Goal: Transaction & Acquisition: Purchase product/service

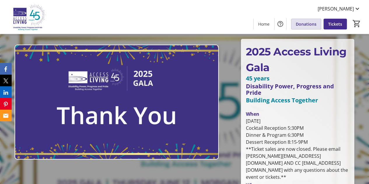
click at [313, 21] on span "Donations" at bounding box center [306, 24] width 21 height 6
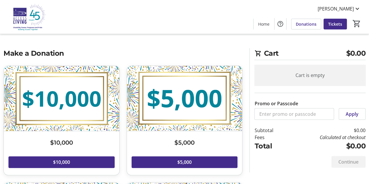
click at [244, 74] on div "$5,000 Read more $5,000" at bounding box center [184, 121] width 123 height 110
click at [302, 26] on span "Donations" at bounding box center [306, 24] width 21 height 6
click at [186, 22] on div "[PERSON_NAME] Home Donations Tickets 0" at bounding box center [184, 17] width 369 height 34
